Goal: Task Accomplishment & Management: Use online tool/utility

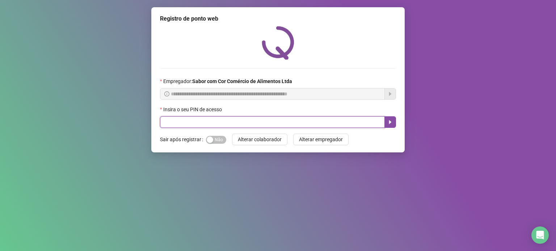
click at [304, 122] on input "text" at bounding box center [272, 122] width 225 height 12
type input "*****"
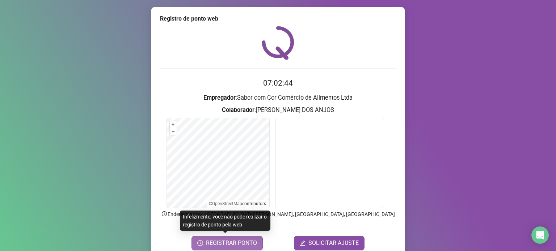
click at [232, 244] on span "REGISTRAR PONTO" at bounding box center [231, 243] width 51 height 9
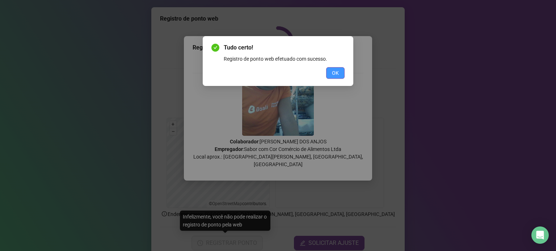
click at [340, 69] on button "OK" at bounding box center [335, 73] width 18 height 12
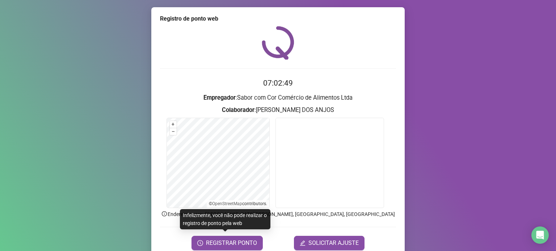
scroll to position [30, 0]
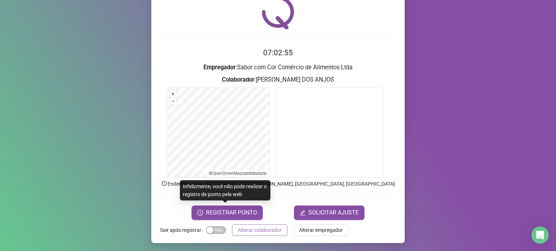
click at [238, 233] on span "Alterar colaborador" at bounding box center [260, 230] width 44 height 8
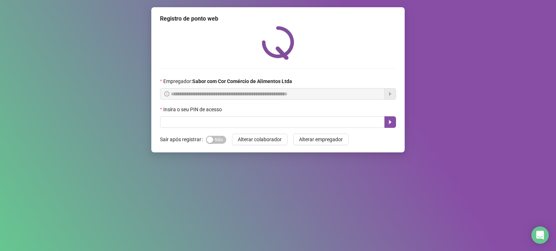
scroll to position [0, 0]
click at [220, 139] on span "Sim Não" at bounding box center [216, 140] width 20 height 8
click at [226, 124] on input "text" at bounding box center [272, 122] width 225 height 12
type input "*****"
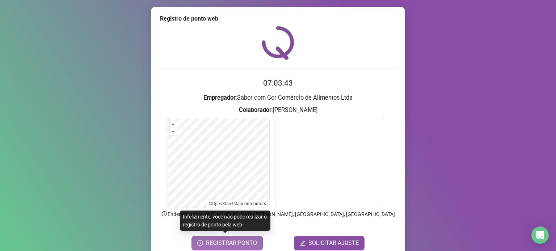
click at [226, 244] on span "REGISTRAR PONTO" at bounding box center [231, 243] width 51 height 9
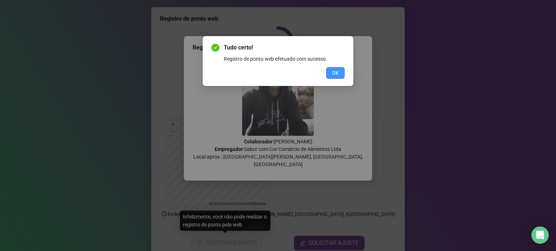
click at [340, 75] on button "OK" at bounding box center [335, 73] width 18 height 12
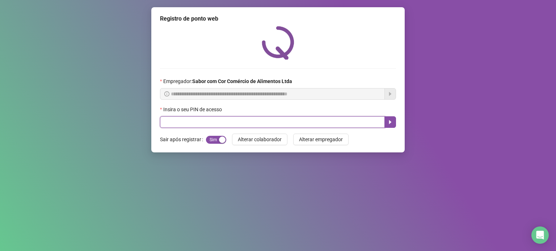
click at [218, 124] on input "text" at bounding box center [272, 122] width 225 height 12
type input "*****"
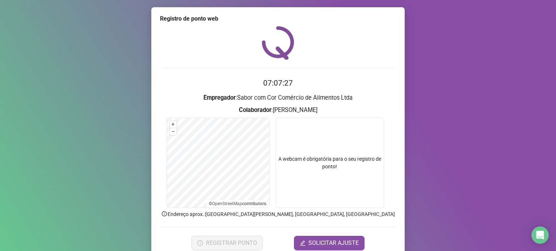
scroll to position [30, 0]
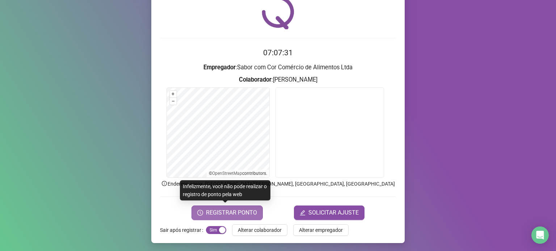
click at [209, 212] on span "REGISTRAR PONTO" at bounding box center [231, 213] width 51 height 9
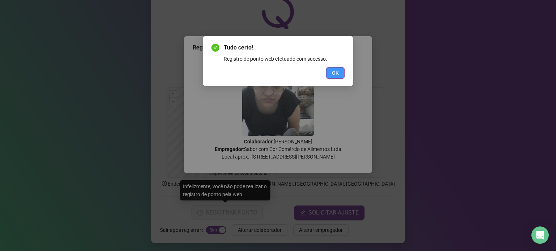
click at [336, 73] on span "OK" at bounding box center [335, 73] width 7 height 8
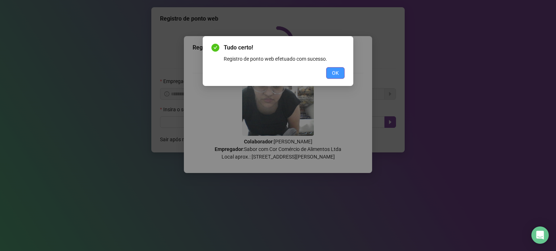
scroll to position [0, 0]
